Goal: Information Seeking & Learning: Learn about a topic

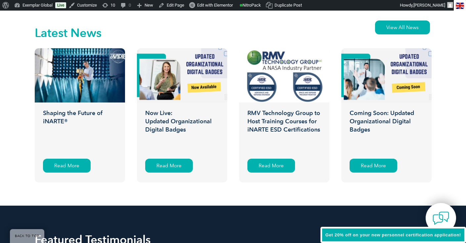
scroll to position [1012, 0]
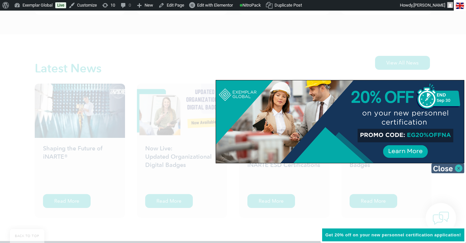
click at [460, 169] on img at bounding box center [447, 168] width 33 height 10
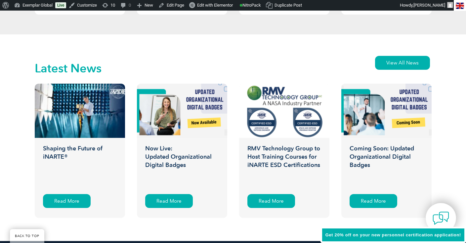
click at [460, 172] on div "Latest News View All News Shaping the Future of iNARTE® iNARTE News Read More N…" at bounding box center [233, 137] width 466 height 207
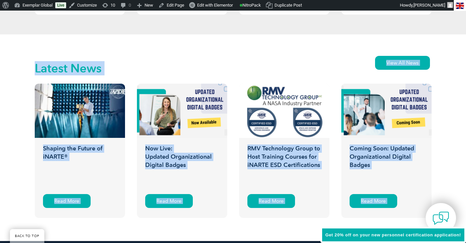
drag, startPoint x: 459, startPoint y: 170, endPoint x: 469, endPoint y: 160, distance: 14.3
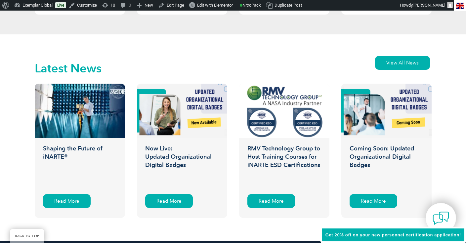
click at [458, 175] on div "Latest News View All News Shaping the Future of iNARTE® iNARTE News Read More N…" at bounding box center [233, 137] width 466 height 207
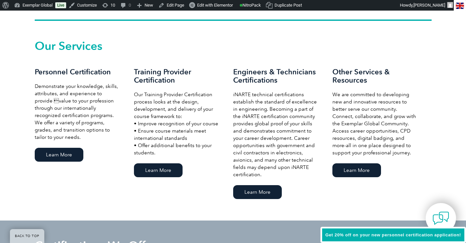
scroll to position [0, 0]
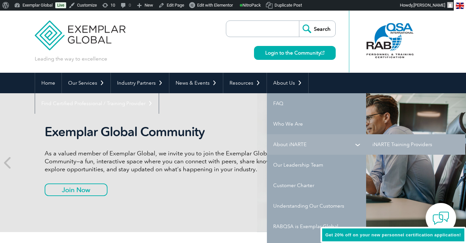
click at [289, 146] on link "About iNARTE" at bounding box center [316, 144] width 99 height 20
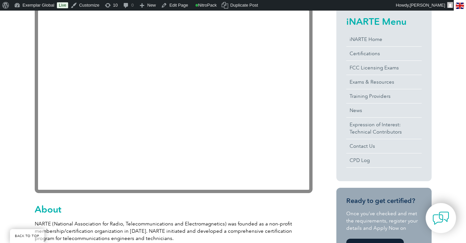
scroll to position [171, 0]
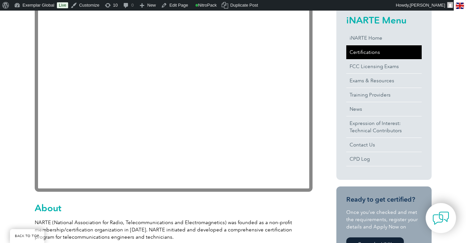
click at [367, 53] on link "Certifications" at bounding box center [383, 52] width 75 height 14
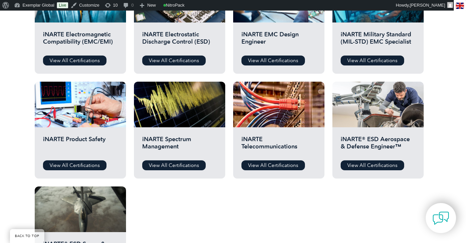
scroll to position [286, 0]
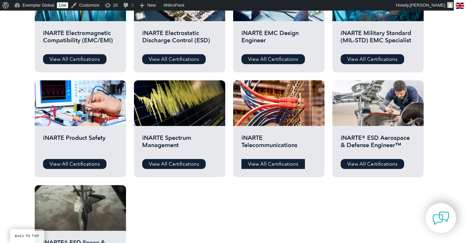
click at [276, 163] on link "View All Certifications" at bounding box center [272, 164] width 63 height 10
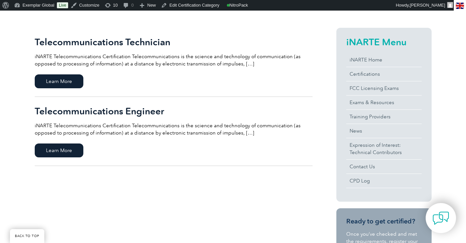
scroll to position [116, 0]
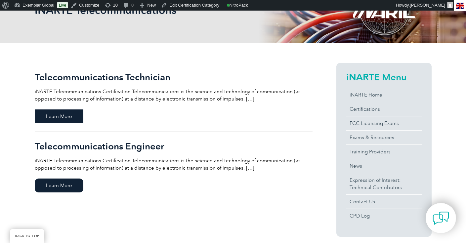
click at [67, 115] on span "Learn More" at bounding box center [59, 116] width 49 height 14
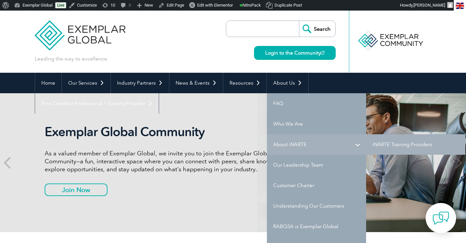
click at [305, 146] on link "About iNARTE" at bounding box center [316, 144] width 99 height 20
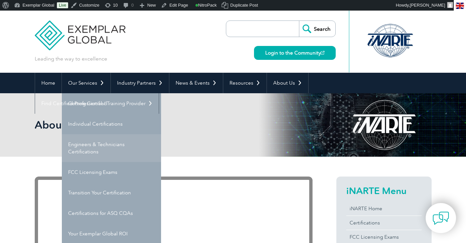
click at [91, 144] on link "Engineers & Technicians Certifications" at bounding box center [111, 148] width 99 height 28
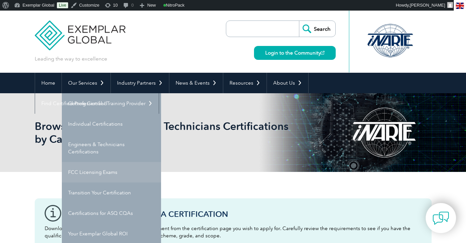
click at [84, 170] on link "FCC Licensing Exams" at bounding box center [111, 172] width 99 height 20
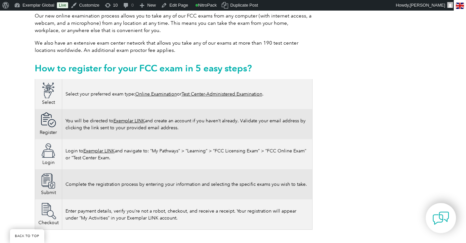
scroll to position [307, 0]
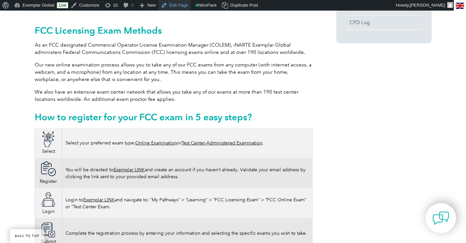
click at [175, 7] on link "Edit Page" at bounding box center [174, 5] width 32 height 11
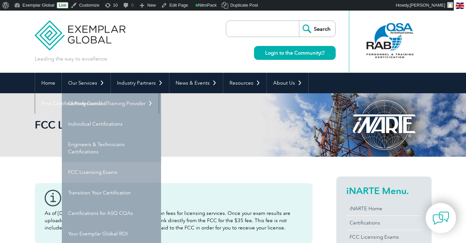
click at [91, 175] on link "FCC Licensing Exams" at bounding box center [111, 172] width 99 height 20
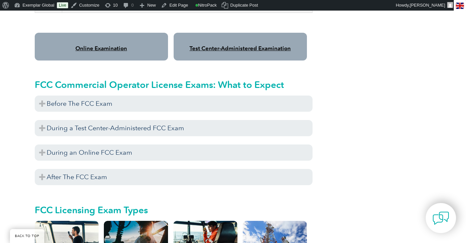
scroll to position [575, 0]
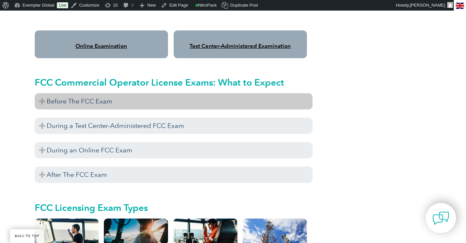
click at [41, 94] on h3 "Before The FCC Exam" at bounding box center [174, 101] width 278 height 16
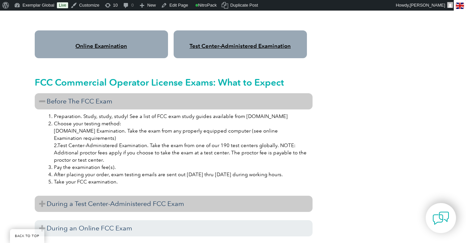
click at [44, 197] on h3 "During a Test Center-Administered FCC Exam" at bounding box center [174, 204] width 278 height 16
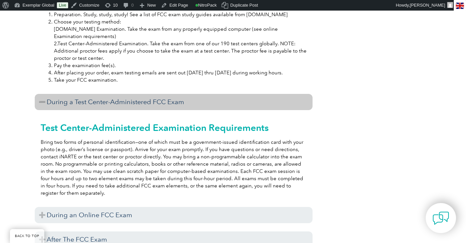
scroll to position [465, 0]
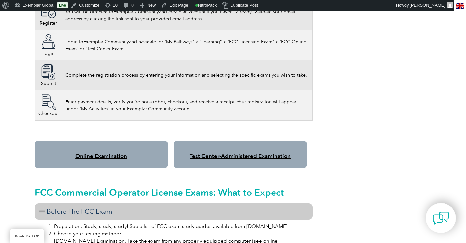
click at [113, 153] on link "Online Examination" at bounding box center [101, 156] width 52 height 7
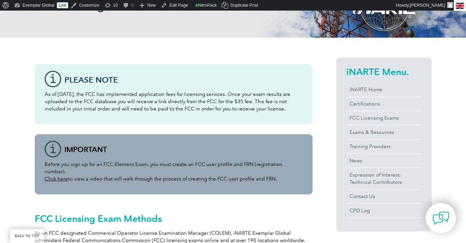
scroll to position [118, 0]
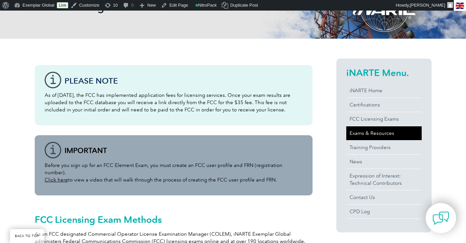
click at [385, 135] on link "Exams & Resources" at bounding box center [383, 133] width 75 height 14
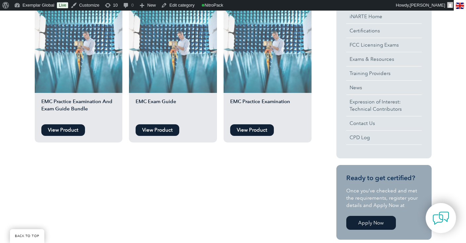
scroll to position [195, 0]
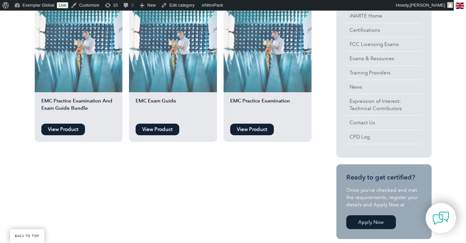
click at [66, 128] on link "View Product" at bounding box center [63, 130] width 44 height 12
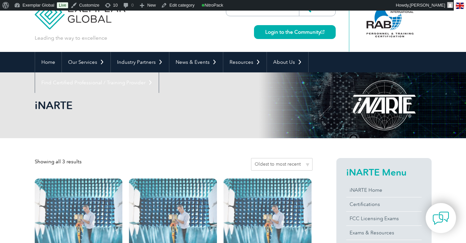
scroll to position [17, 0]
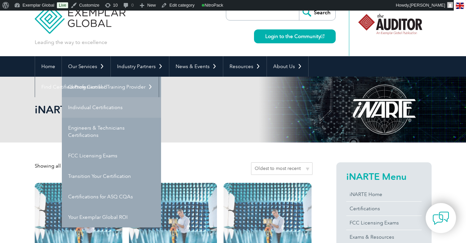
click at [91, 107] on link "Individual Certifications" at bounding box center [111, 107] width 99 height 20
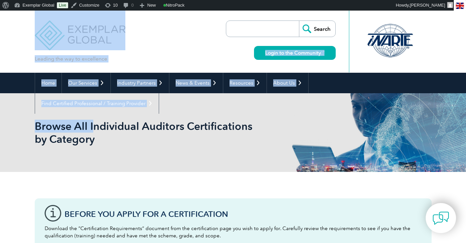
drag, startPoint x: 0, startPoint y: 0, endPoint x: 178, endPoint y: 53, distance: 185.9
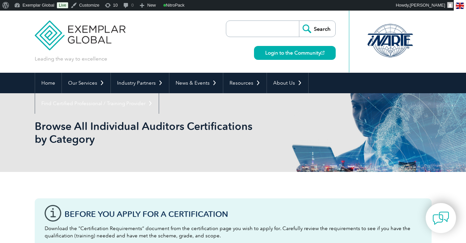
click at [178, 53] on div "Leading the way to excellence Search" at bounding box center [233, 42] width 397 height 62
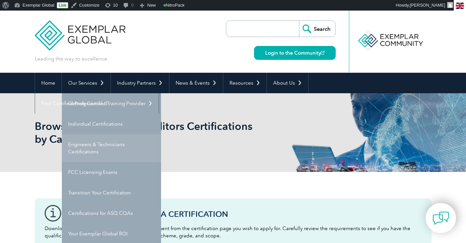
click at [85, 147] on link "Engineers & Technicians Certifications" at bounding box center [111, 148] width 99 height 28
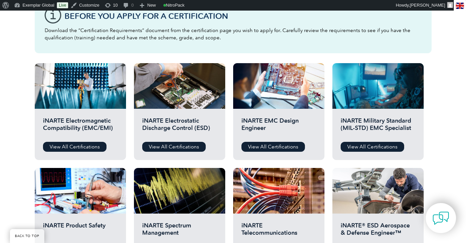
scroll to position [244, 0]
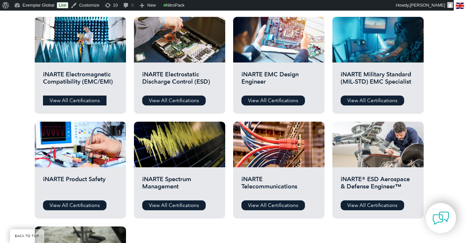
click at [70, 101] on link "View All Certifications" at bounding box center [74, 101] width 63 height 10
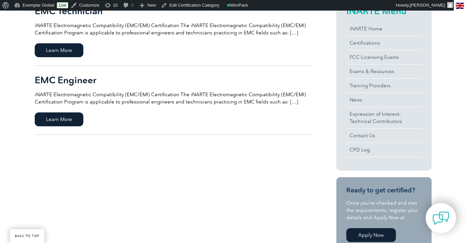
scroll to position [181, 0]
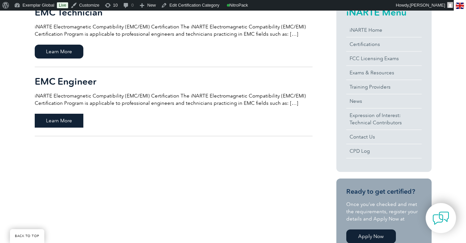
click at [60, 121] on span "Learn More" at bounding box center [59, 121] width 49 height 14
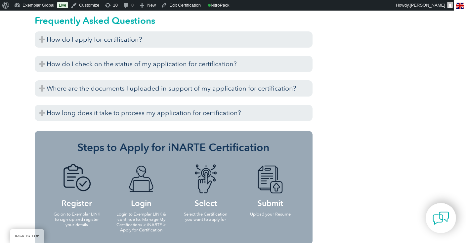
scroll to position [778, 0]
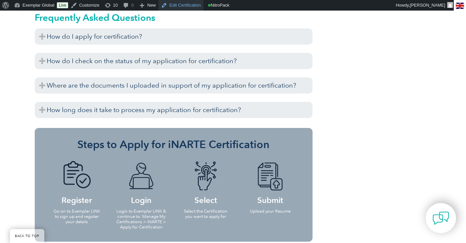
click at [180, 4] on link "Edit Certification" at bounding box center [180, 5] width 45 height 11
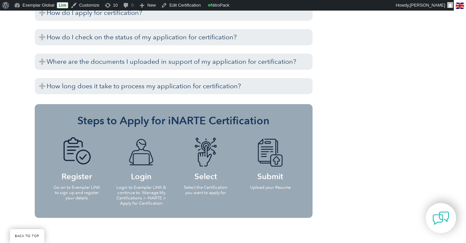
scroll to position [807, 0]
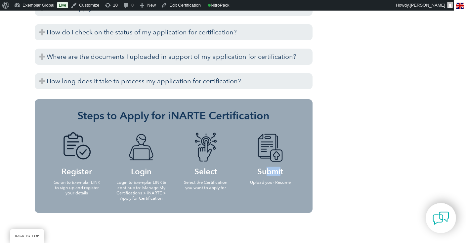
drag, startPoint x: 264, startPoint y: 157, endPoint x: 280, endPoint y: 159, distance: 16.1
click at [280, 159] on h4 "Submit" at bounding box center [270, 153] width 51 height 43
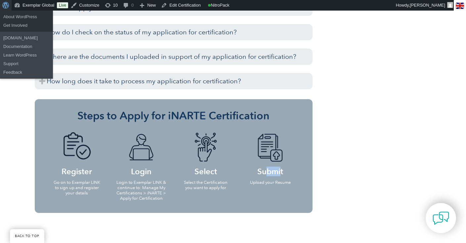
click at [6, 6] on span "Toolbar" at bounding box center [4, 4] width 5 height 9
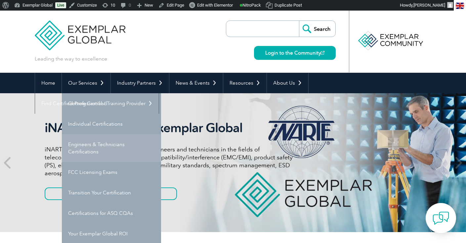
click at [89, 149] on link "Engineers & Technicians Certifications" at bounding box center [111, 148] width 99 height 28
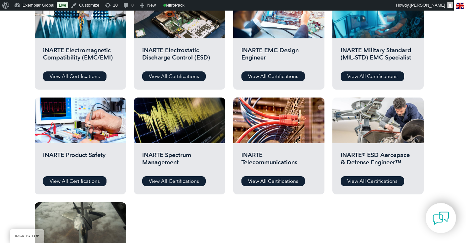
scroll to position [269, 0]
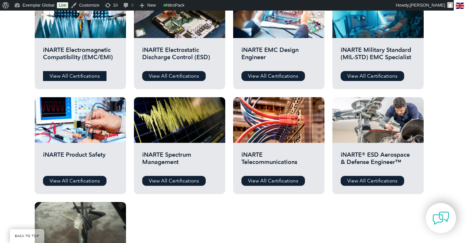
click at [93, 79] on link "View All Certifications" at bounding box center [74, 76] width 63 height 10
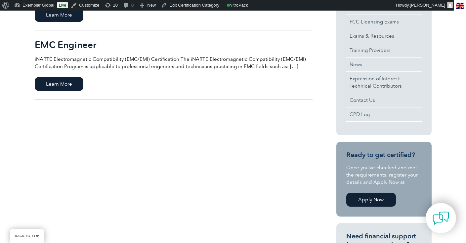
scroll to position [221, 0]
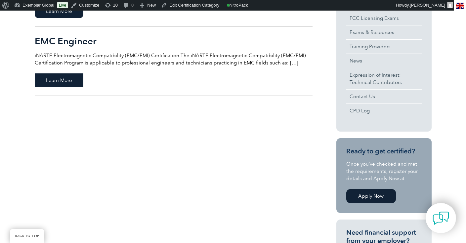
click at [54, 81] on span "Learn More" at bounding box center [59, 80] width 49 height 14
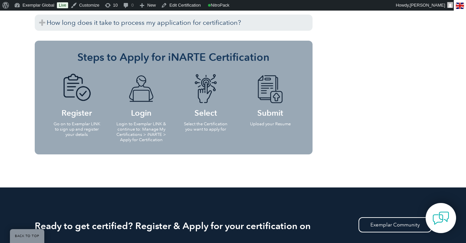
scroll to position [859, 0]
